Goal: Use online tool/utility: Utilize a website feature to perform a specific function

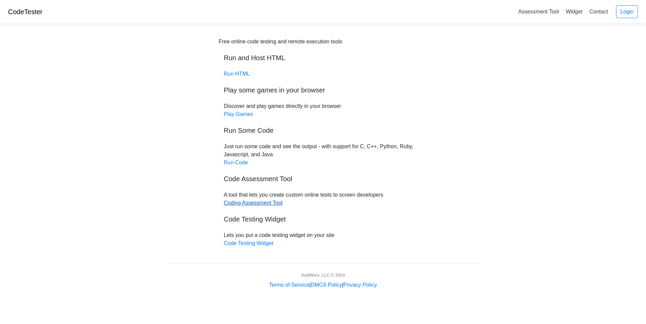
click at [265, 204] on link "Coding Assessment Tool" at bounding box center [253, 203] width 59 height 6
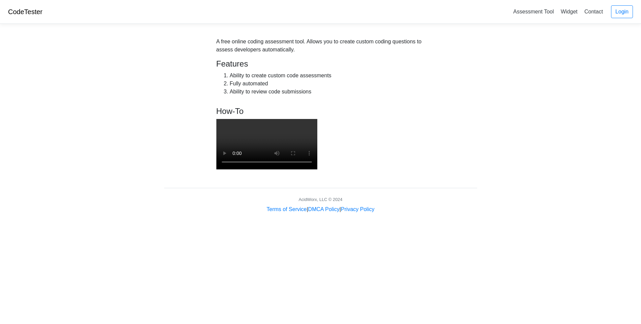
click at [28, 10] on link "CodeTester" at bounding box center [25, 11] width 34 height 7
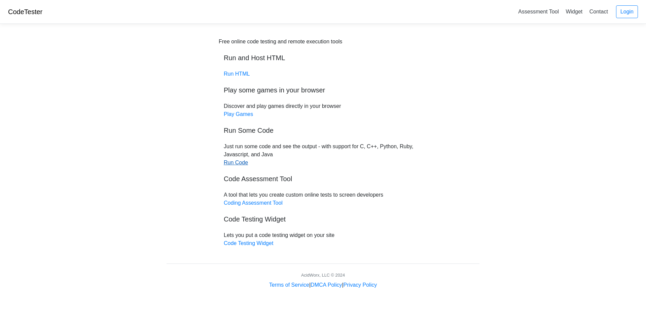
click at [238, 164] on link "Run Code" at bounding box center [236, 163] width 24 height 6
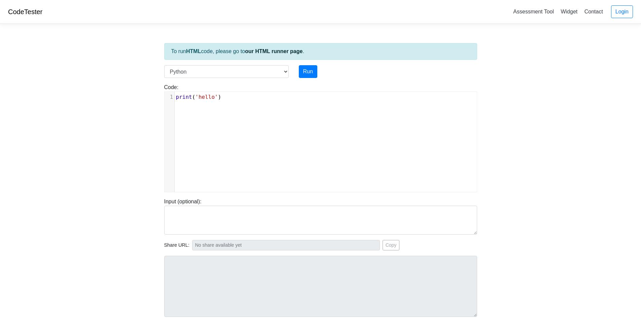
click at [250, 122] on div "xxxxxxxxxx 1 print ( 'hello' )" at bounding box center [326, 147] width 322 height 110
type textarea "print('hello')"
drag, startPoint x: 228, startPoint y: 97, endPoint x: 166, endPoint y: 96, distance: 62.3
click at [175, 96] on div "1 print ( 'hello' )" at bounding box center [328, 97] width 307 height 8
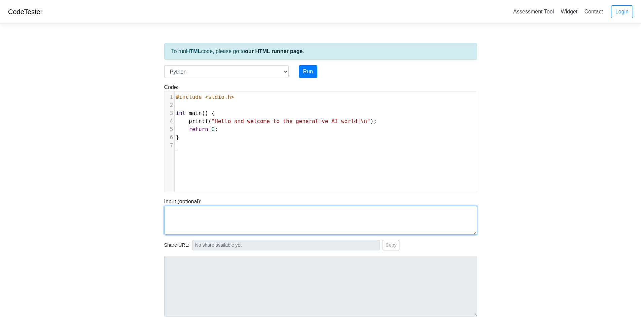
click at [236, 217] on textarea at bounding box center [320, 220] width 313 height 29
paste textarea "gcc hello.c -o hello ./hello"
type textarea "gcc hello.c -o hello ./hello"
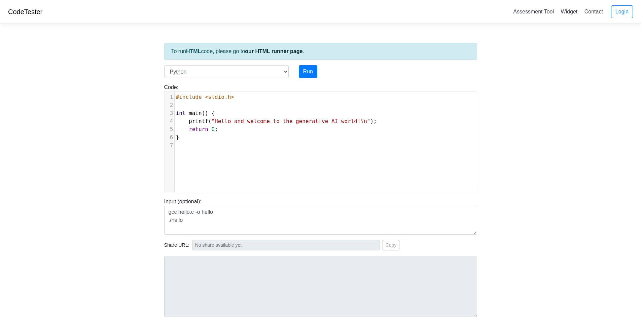
click at [570, 187] on body "CodeTester Assessment Tool Widget Contact Login To run HTML code, please go to …" at bounding box center [320, 179] width 641 height 359
click at [284, 71] on select "C C++ Go Java Javascript Python Ruby" at bounding box center [226, 71] width 125 height 13
select select "c"
click at [164, 65] on select "C C++ Go Java Javascript Python Ruby" at bounding box center [226, 71] width 125 height 13
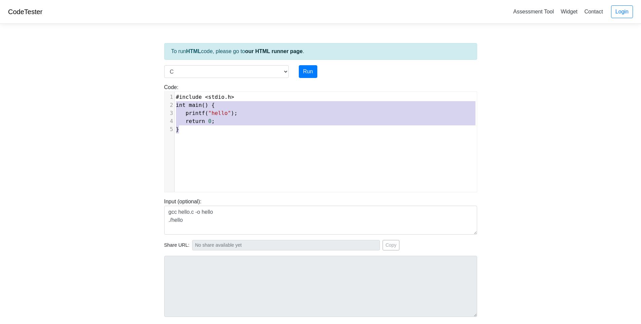
type textarea "#include <stdio.h> int main() { printf("hello"); return 0; }"
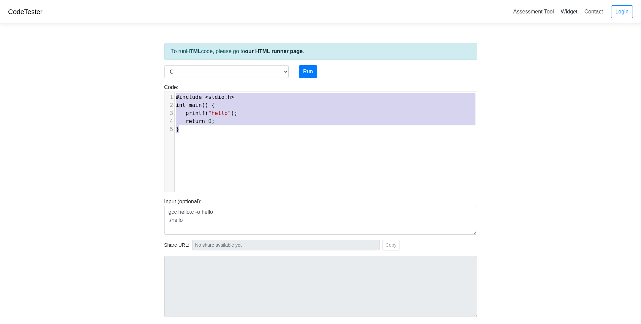
drag, startPoint x: 192, startPoint y: 134, endPoint x: 163, endPoint y: 75, distance: 65.5
click at [163, 75] on div "To run HTML code, please go to our HTML runner page . Language C C++ Go Java Ja…" at bounding box center [320, 194] width 323 height 330
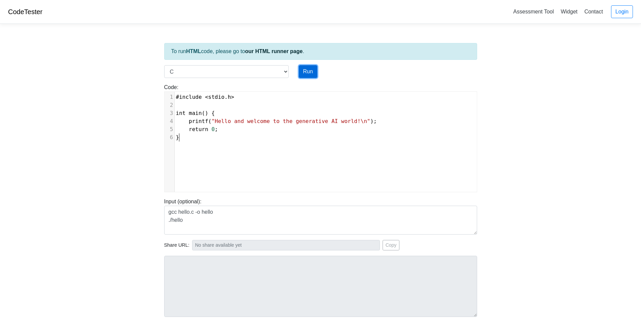
click at [308, 73] on button "Run" at bounding box center [308, 71] width 19 height 13
type input "https://codetester.io/runner?s=j2XjVbqbXy"
type textarea "Stdout: Hello and welcome to the generative AI world!"
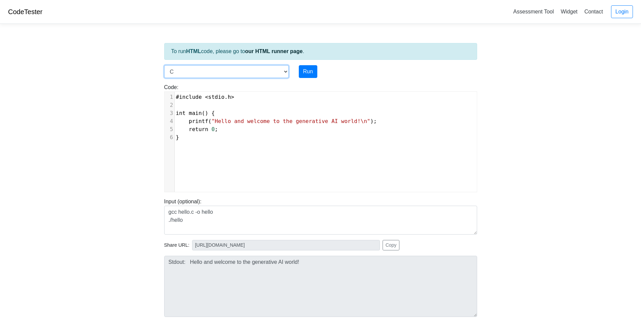
click at [285, 72] on select "C C++ Go Java Javascript Python Ruby" at bounding box center [226, 71] width 125 height 13
select select "python"
click at [164, 65] on select "C C++ Go Java Javascript Python Ruby" at bounding box center [226, 71] width 125 height 13
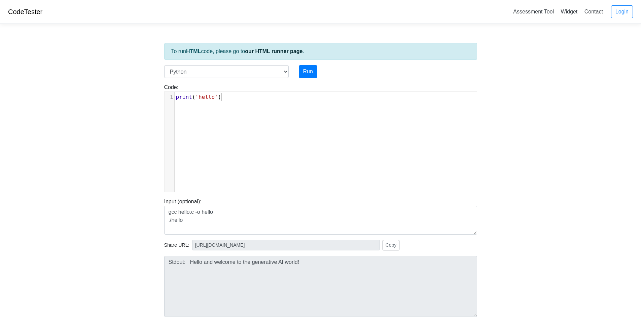
type textarea "print('hello')"
drag, startPoint x: 232, startPoint y: 96, endPoint x: 141, endPoint y: 98, distance: 90.9
click at [141, 98] on body "CodeTester Assessment Tool Widget Contact Login To run HTML code, please go to …" at bounding box center [320, 179] width 641 height 359
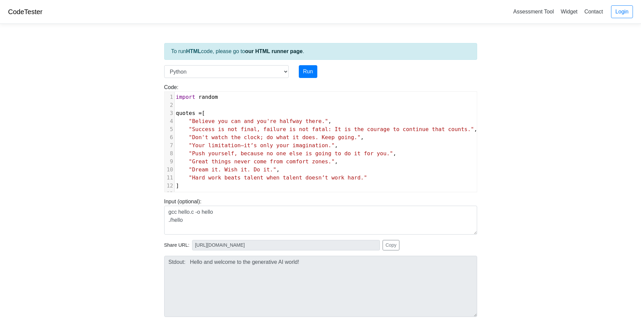
scroll to position [61, 0]
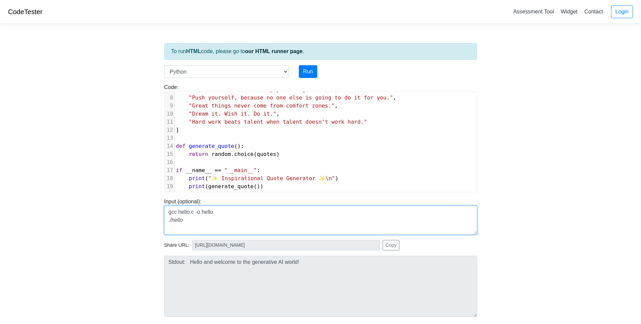
drag, startPoint x: 193, startPoint y: 222, endPoint x: 136, endPoint y: 205, distance: 59.5
click at [136, 205] on body "CodeTester Assessment Tool Widget Contact Login To run HTML code, please go to …" at bounding box center [320, 179] width 641 height 359
paste textarea "python quote_generator.py"
type textarea "python quote_generator.py"
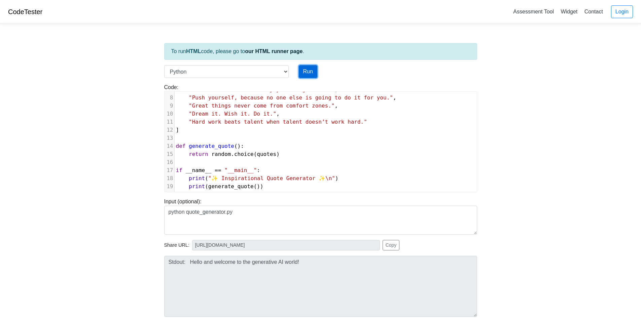
click at [306, 72] on button "Run" at bounding box center [308, 71] width 19 height 13
type input "https://codetester.io/runner?s=59zJd63nlj"
type textarea "Stdout: ✨ Inspirational Quote Generator ✨ Great things never come from comfort …"
